Goal: Use online tool/utility: Utilize a website feature to perform a specific function

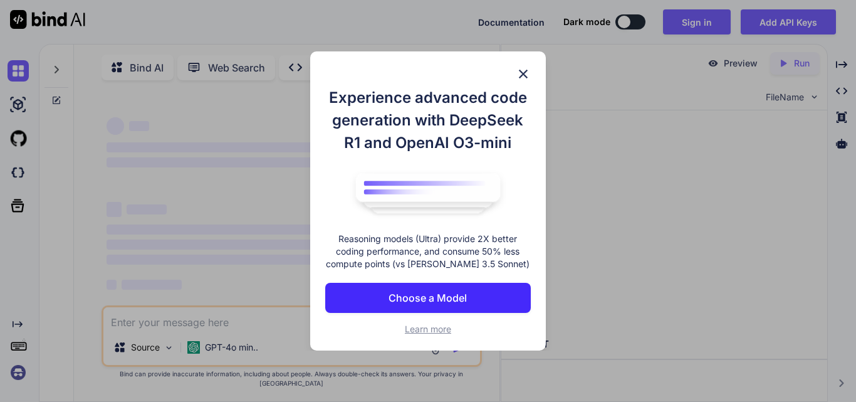
click at [524, 73] on img at bounding box center [523, 73] width 15 height 15
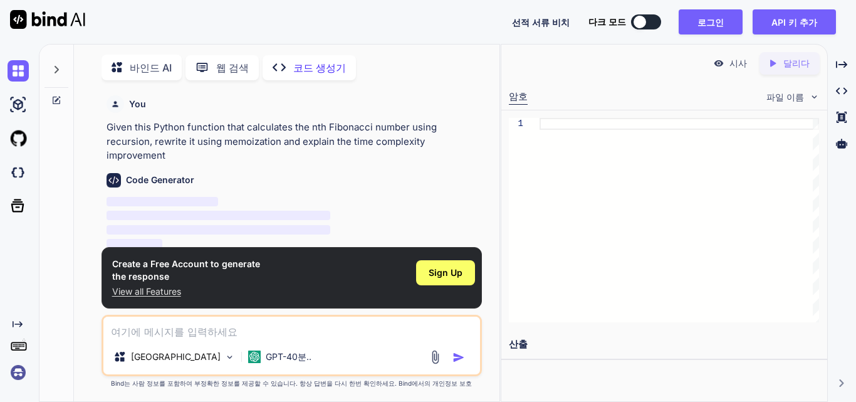
scroll to position [5, 0]
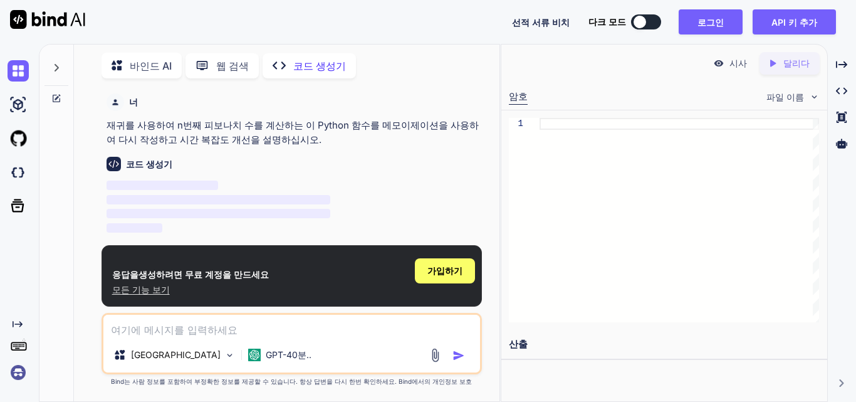
type textarea "x"
click at [797, 71] on div "Created with Pixso. 달리다" at bounding box center [790, 63] width 60 height 23
click at [799, 62] on font "달리다" at bounding box center [797, 63] width 26 height 11
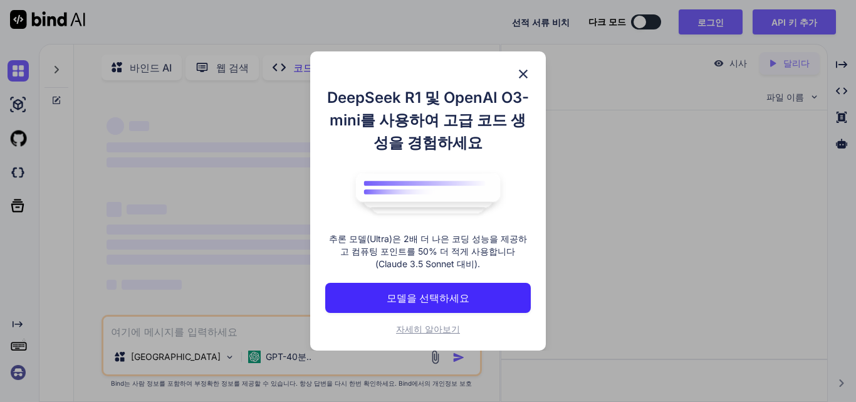
click at [527, 75] on img at bounding box center [523, 73] width 15 height 15
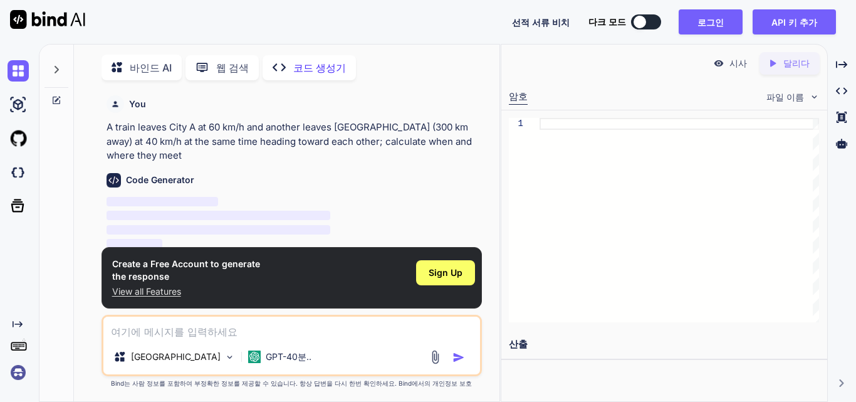
scroll to position [5, 0]
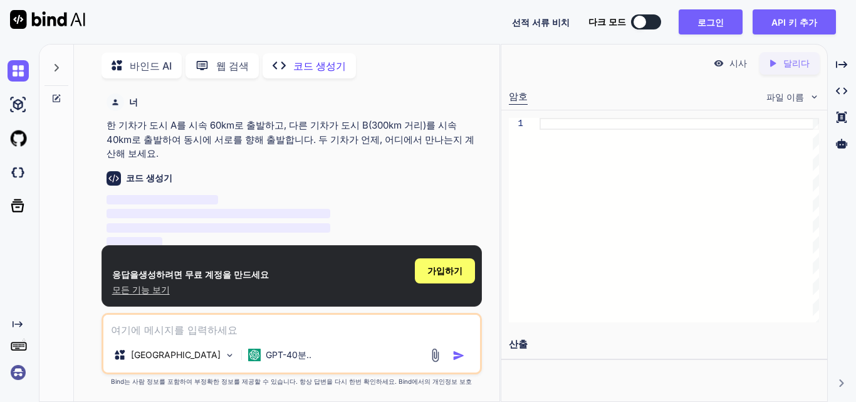
click at [316, 65] on font "코드 생성기" at bounding box center [319, 66] width 53 height 13
click at [266, 352] on font "GPT-40분.." at bounding box center [289, 354] width 46 height 11
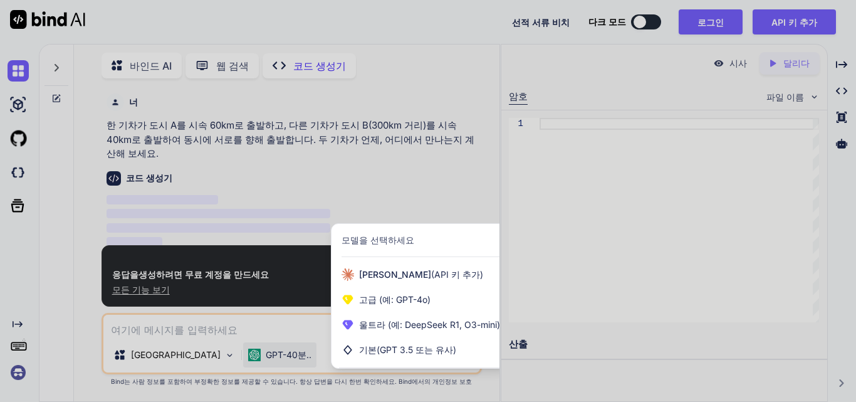
click at [416, 204] on div at bounding box center [428, 201] width 856 height 402
type textarea "x"
